Goal: Transaction & Acquisition: Obtain resource

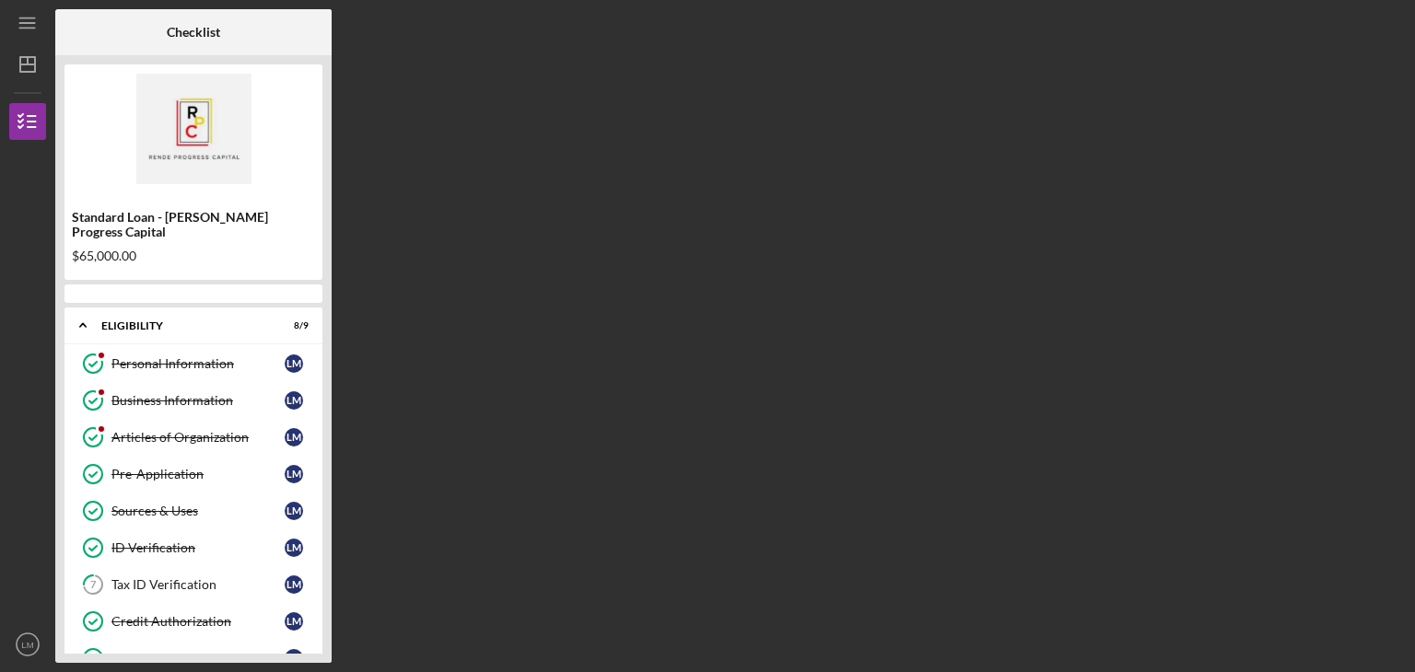
scroll to position [291, 0]
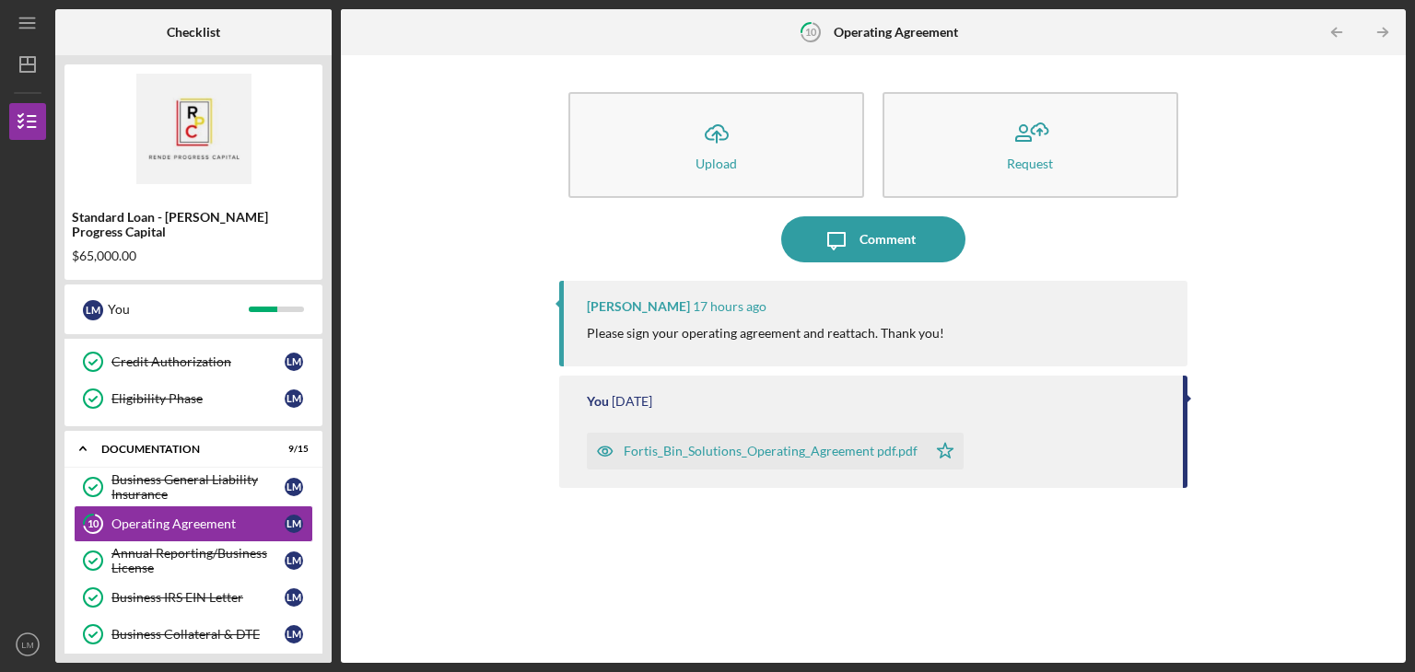
click at [759, 449] on div "Fortis_Bin_Solutions_Operating_Agreement pdf.pdf" at bounding box center [771, 451] width 294 height 15
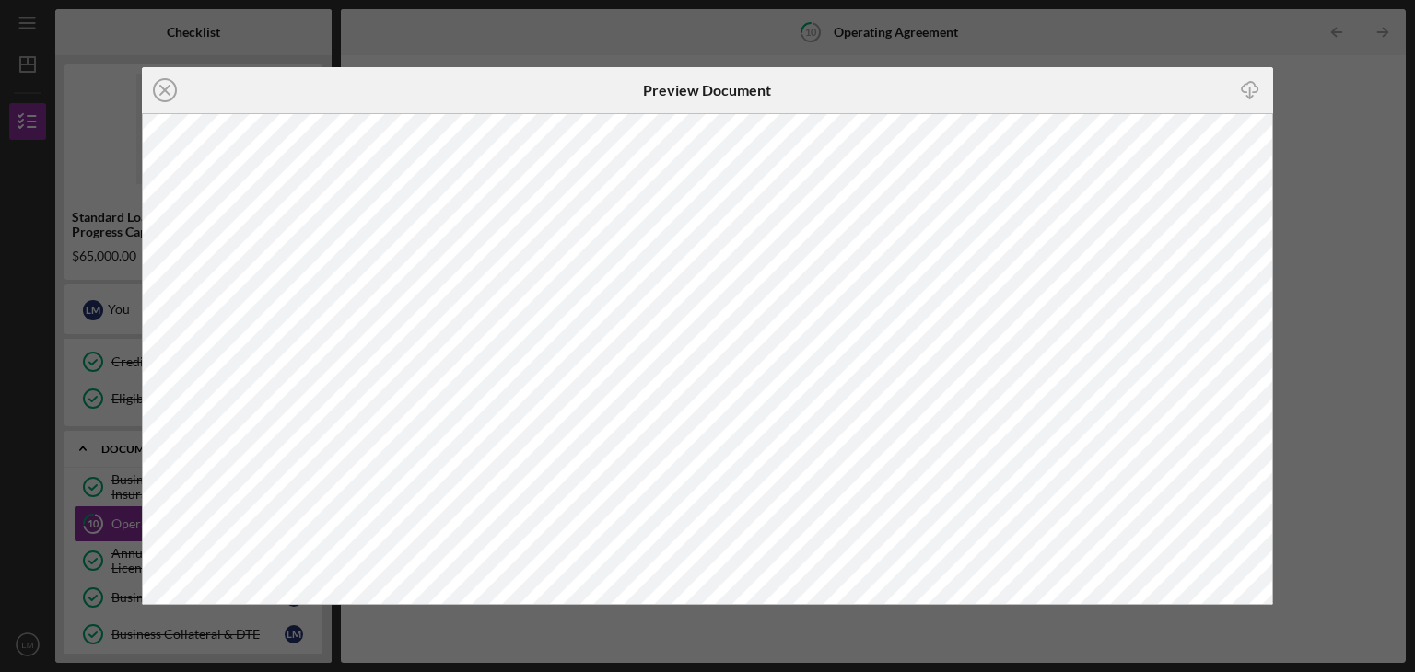
click at [1362, 169] on div "Icon/Close Preview Document Icon/Download" at bounding box center [707, 336] width 1415 height 672
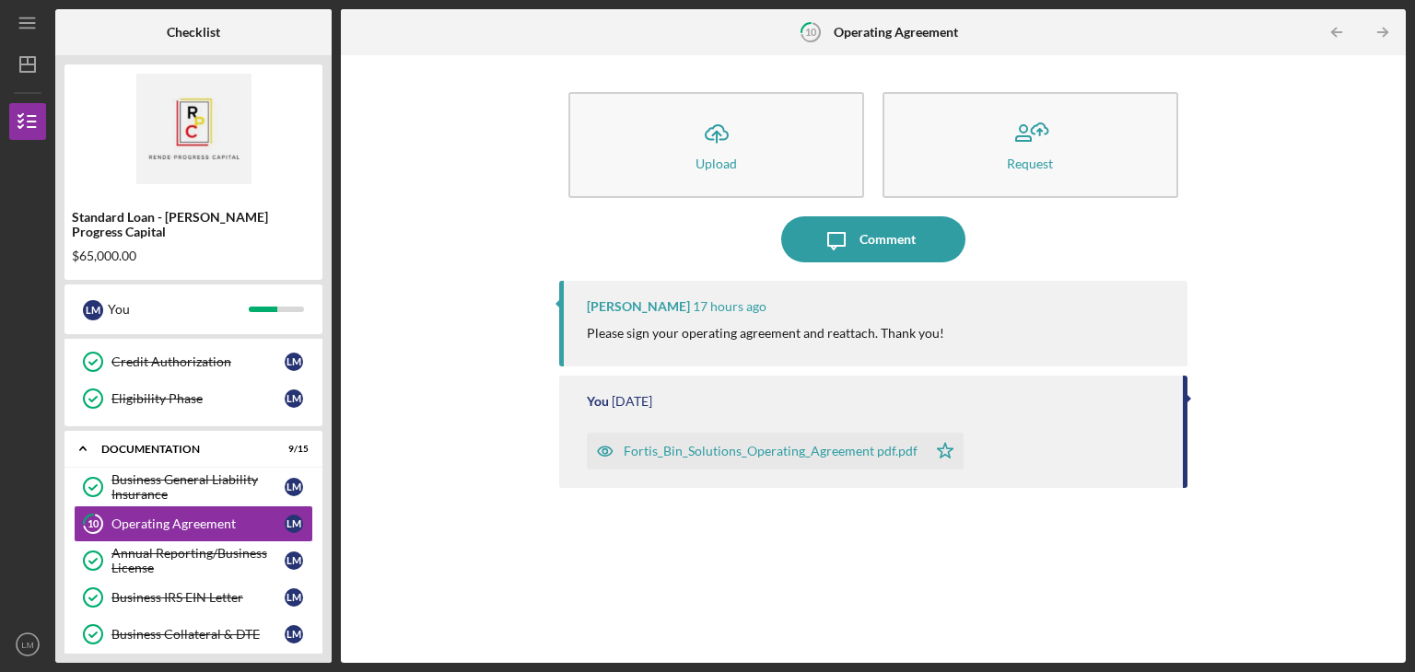
click at [1152, 543] on div "[PERSON_NAME] 17 hours ago Please sign your operating agreement and reattach. T…" at bounding box center [873, 458] width 628 height 355
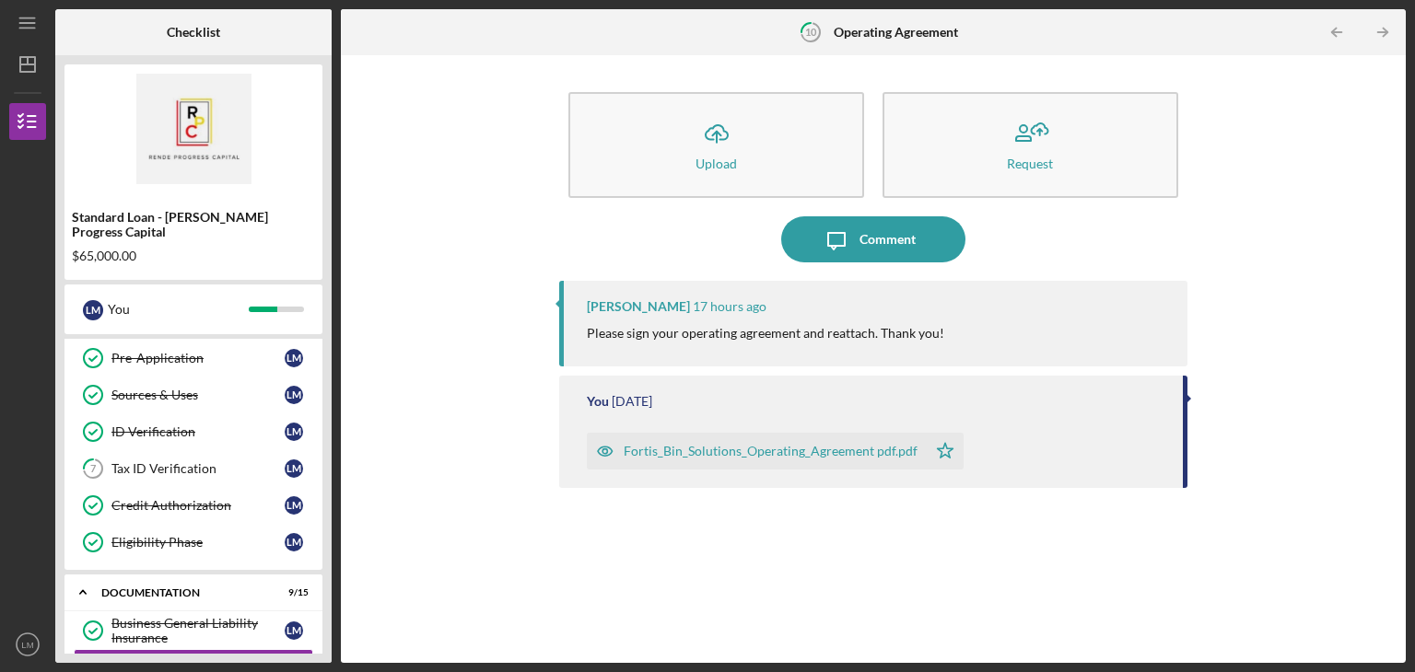
scroll to position [143, 0]
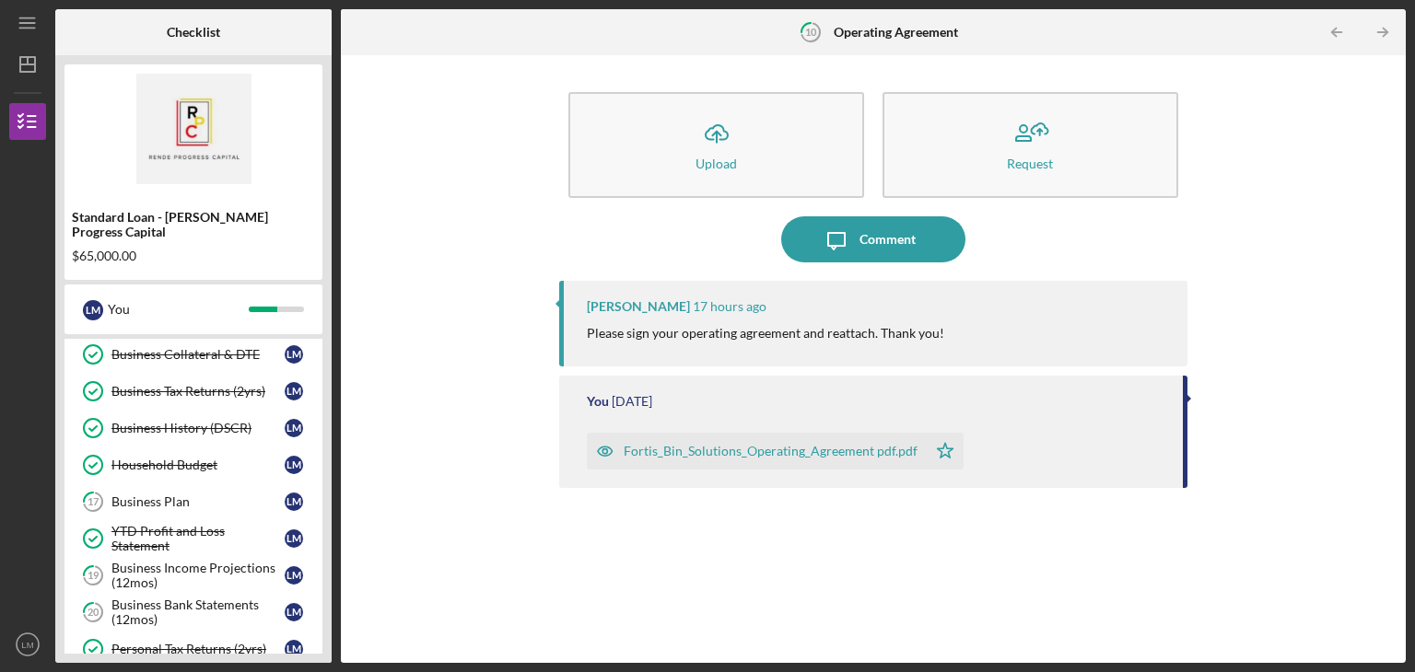
scroll to position [579, 0]
